Goal: Browse casually: Explore the website without a specific task or goal

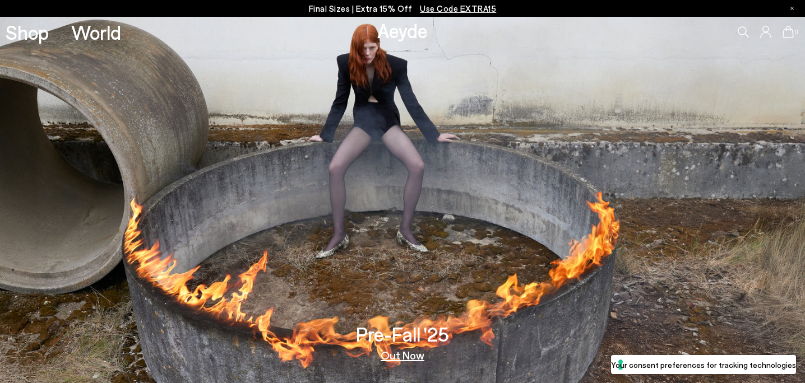
click at [395, 359] on link "Out Now" at bounding box center [403, 355] width 44 height 11
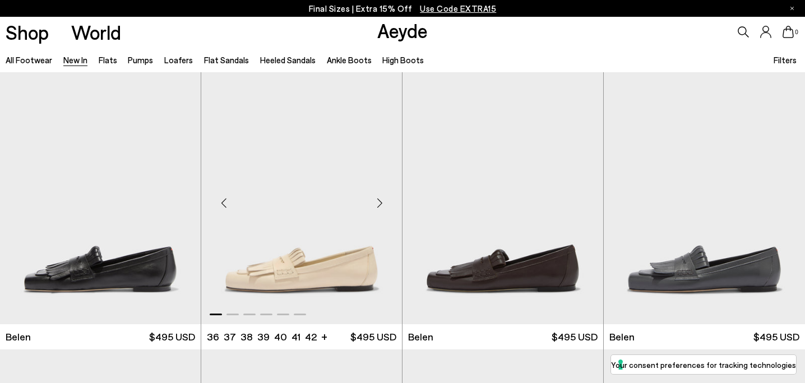
click at [381, 200] on div "Next slide" at bounding box center [380, 203] width 34 height 34
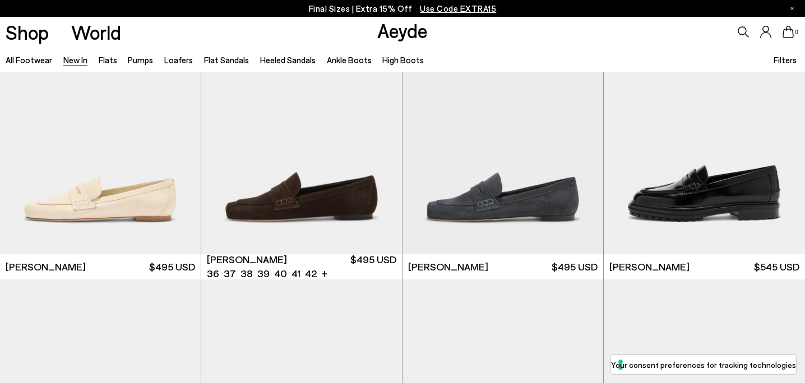
scroll to position [620, 0]
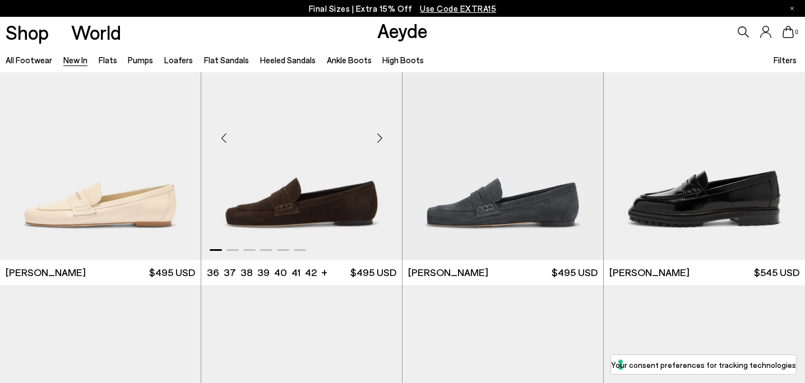
click at [382, 138] on div "Next slide" at bounding box center [380, 139] width 34 height 34
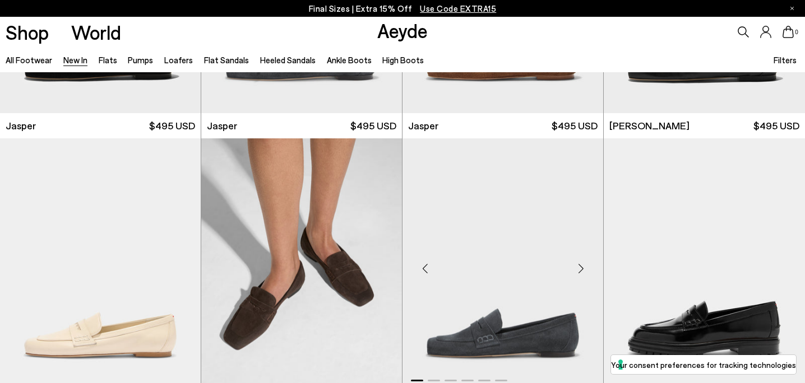
scroll to position [377, 0]
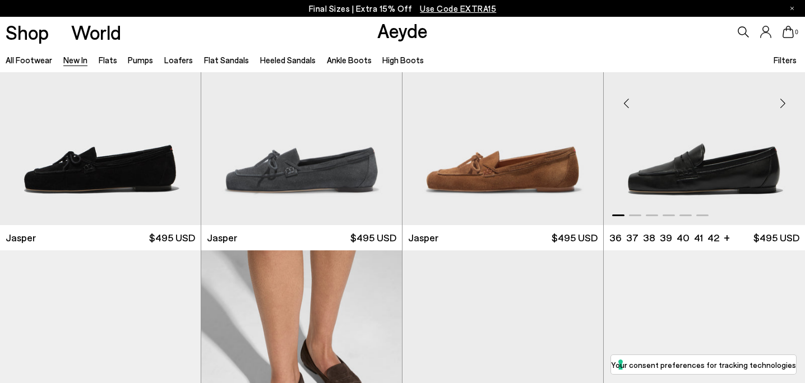
click at [786, 105] on div "Next slide" at bounding box center [783, 104] width 34 height 34
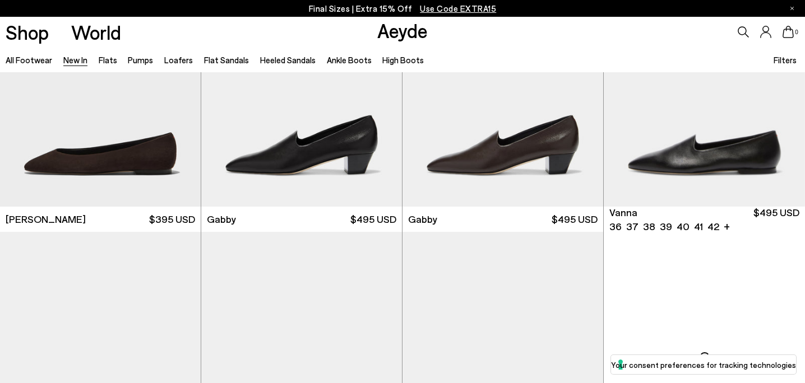
scroll to position [1719, 0]
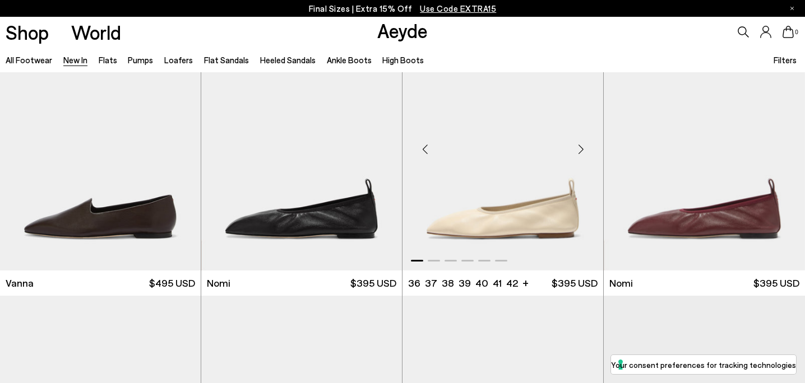
click at [582, 146] on div "Next slide" at bounding box center [581, 149] width 34 height 34
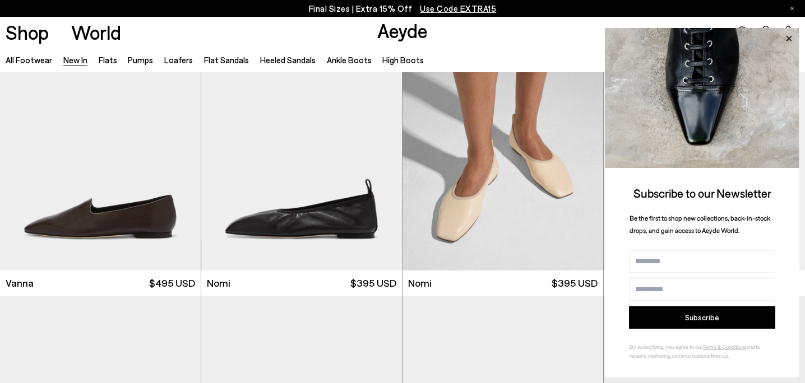
click at [788, 38] on icon at bounding box center [788, 38] width 15 height 15
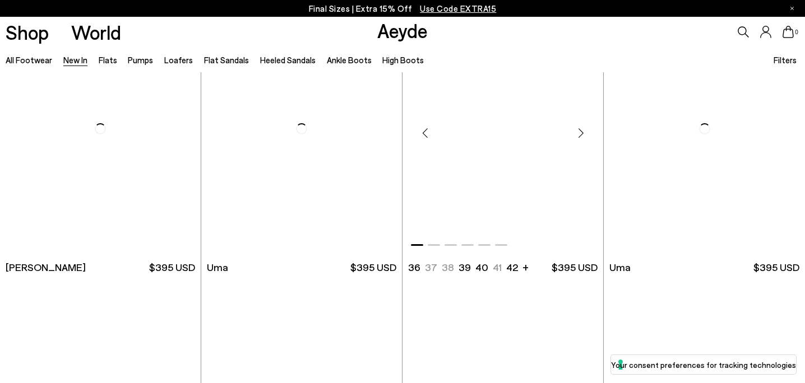
scroll to position [5066, 0]
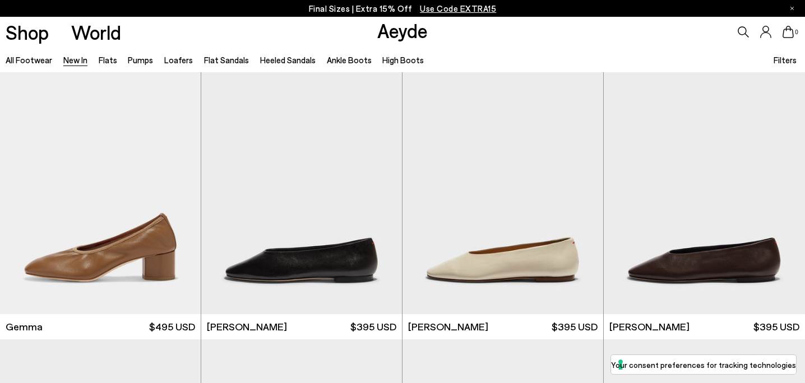
scroll to position [5843, 0]
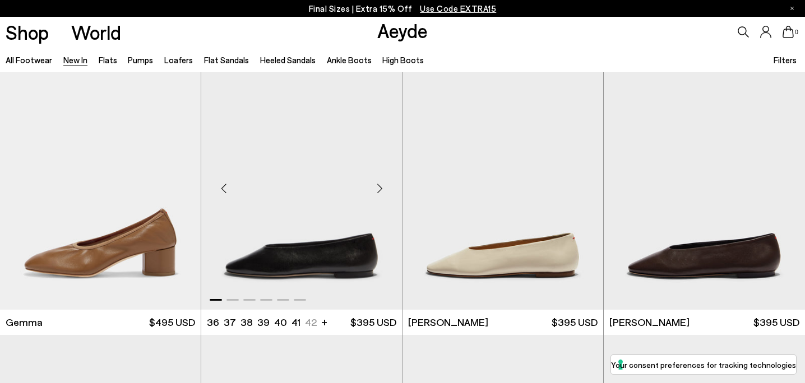
click at [382, 189] on div "Next slide" at bounding box center [380, 189] width 34 height 34
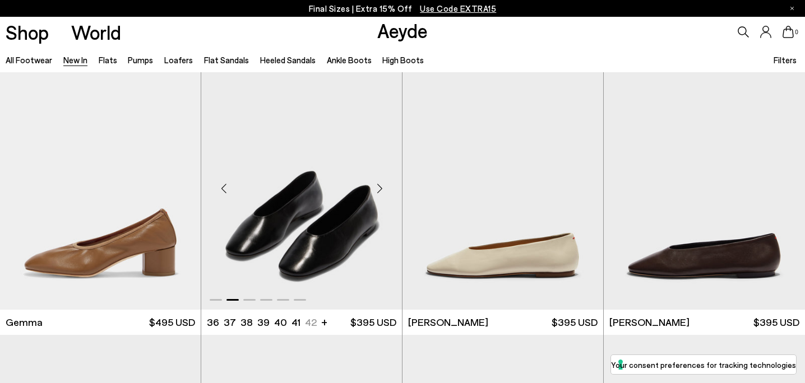
click at [382, 189] on div "Next slide" at bounding box center [380, 189] width 34 height 34
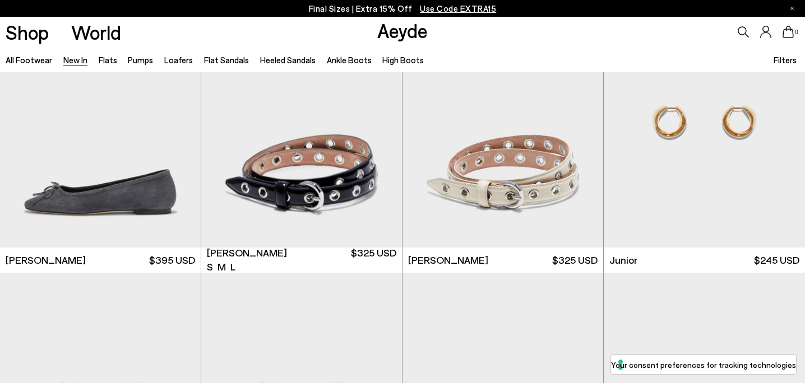
scroll to position [6739, 0]
